Goal: Navigation & Orientation: Find specific page/section

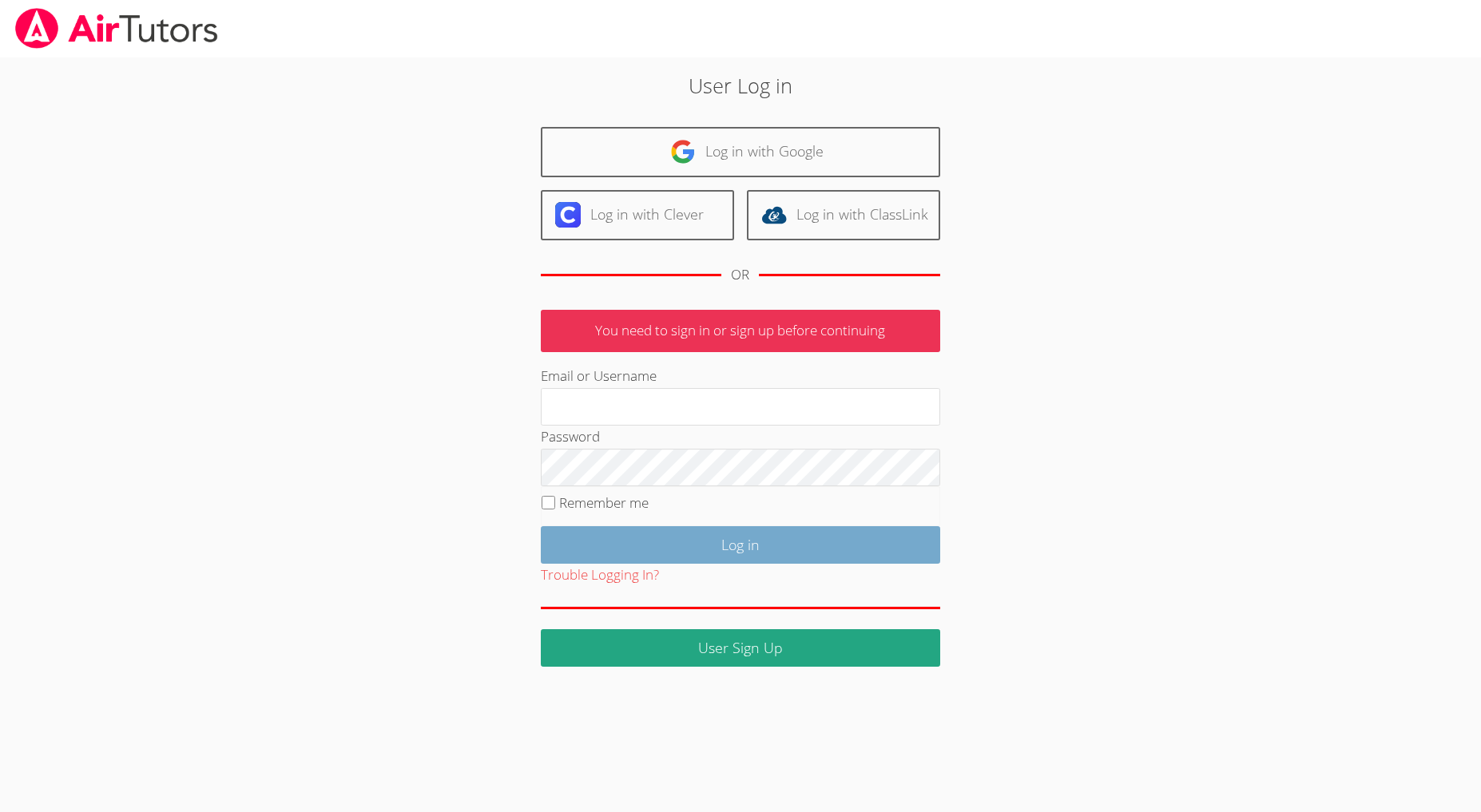
type input "[EMAIL_ADDRESS][DOMAIN_NAME]"
click at [665, 564] on input "Log in" at bounding box center [740, 545] width 399 height 37
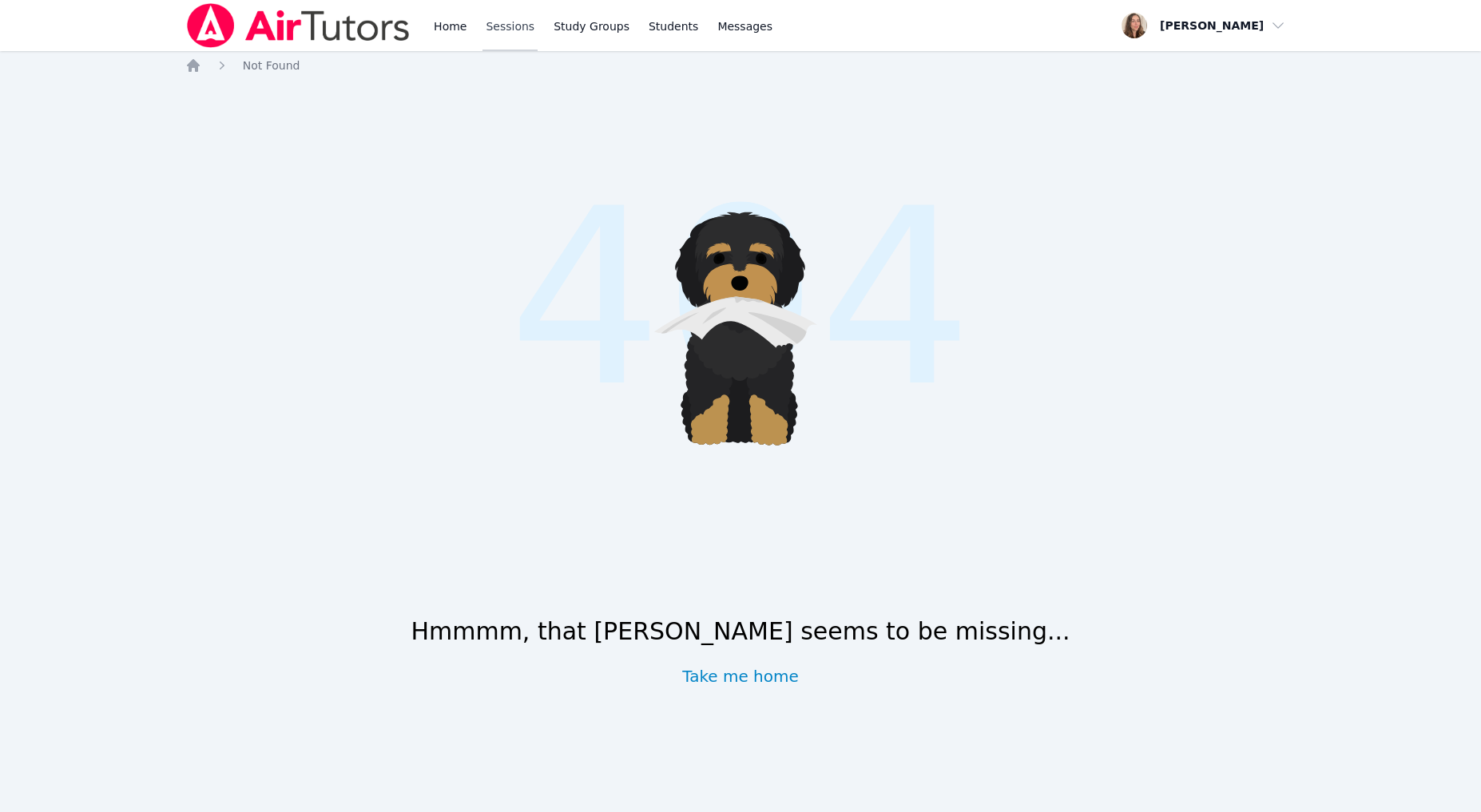
click at [538, 35] on link "Sessions" at bounding box center [510, 25] width 55 height 51
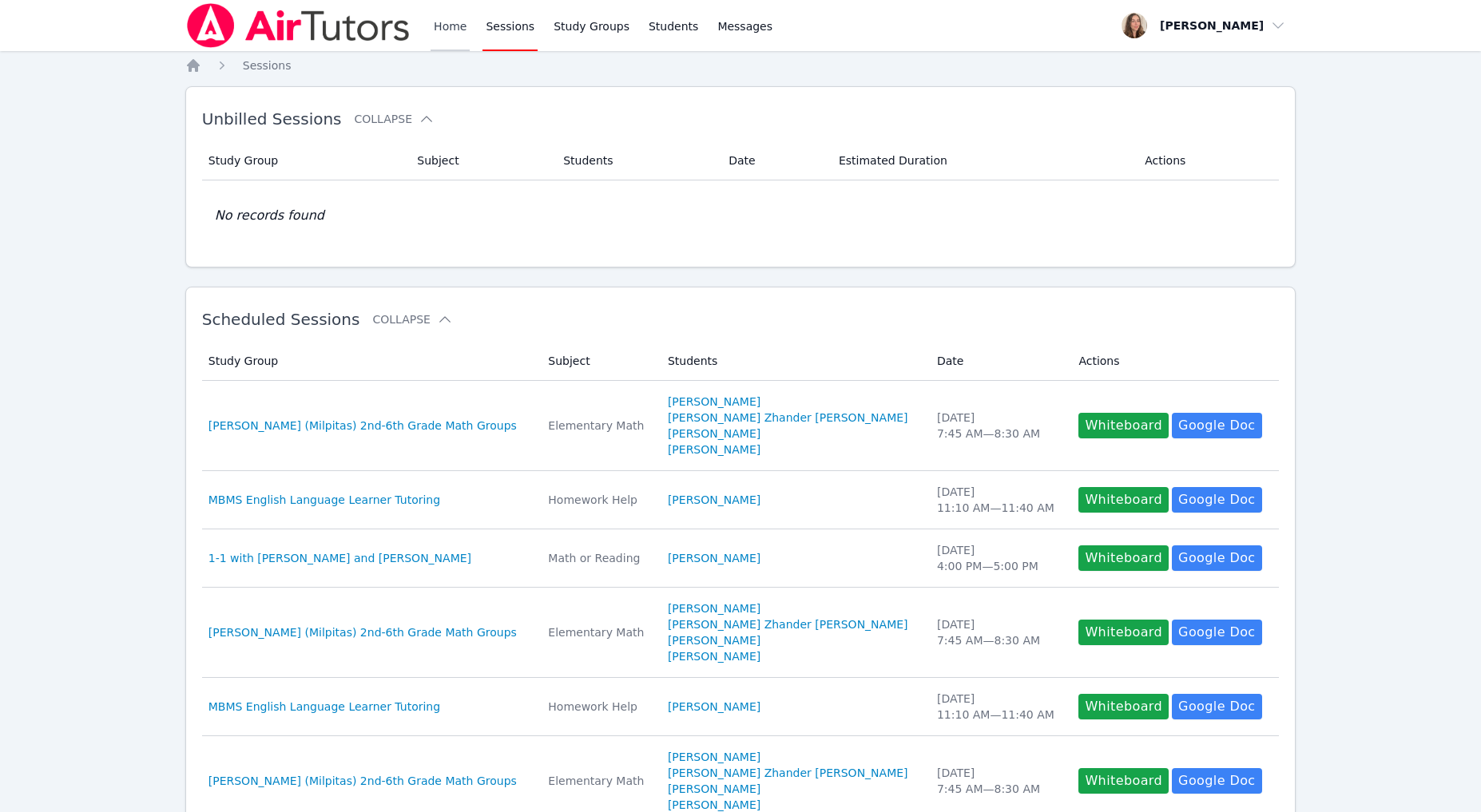
click at [469, 46] on link "Home" at bounding box center [450, 25] width 39 height 51
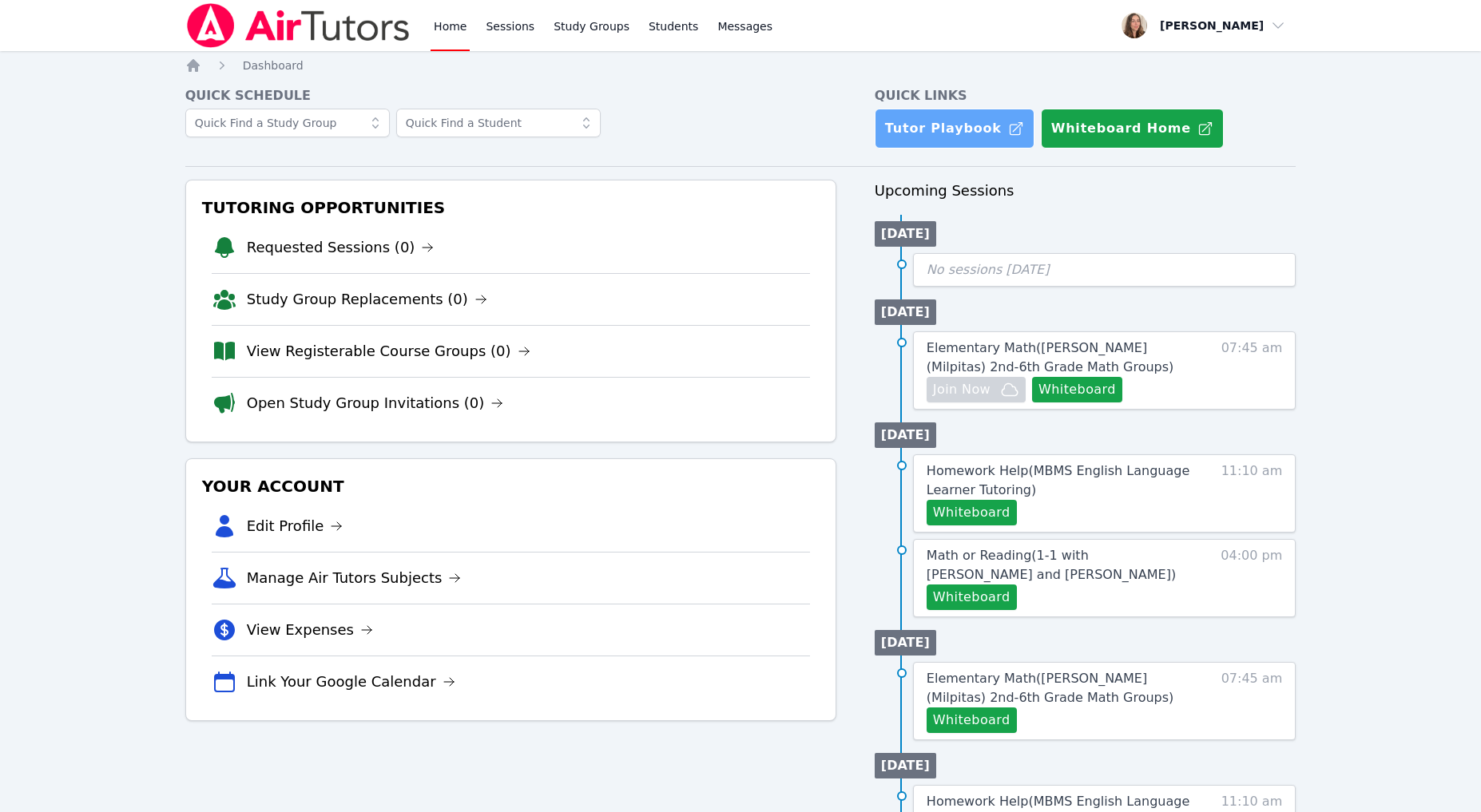
click at [965, 148] on link "Tutor Playbook" at bounding box center [954, 128] width 160 height 40
